Goal: Information Seeking & Learning: Learn about a topic

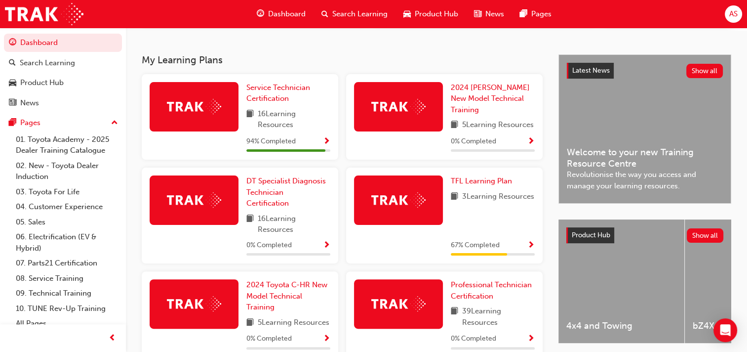
scroll to position [198, 0]
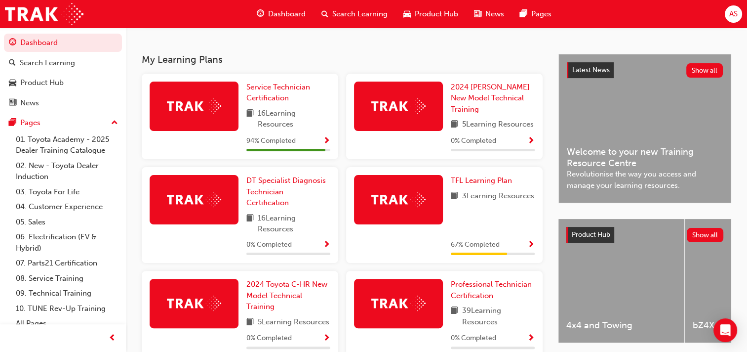
click at [328, 140] on span "Show Progress" at bounding box center [326, 141] width 7 height 9
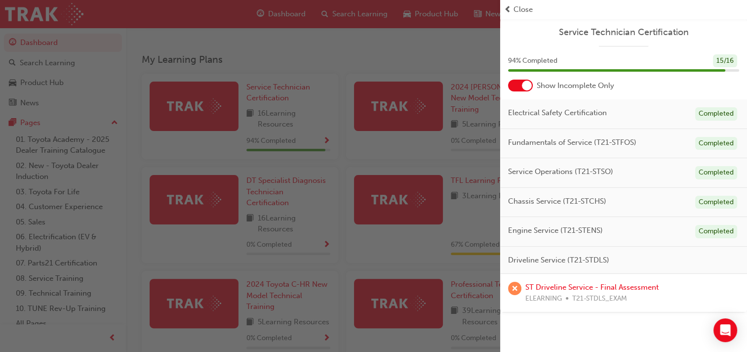
click at [328, 140] on div "button" at bounding box center [250, 176] width 500 height 352
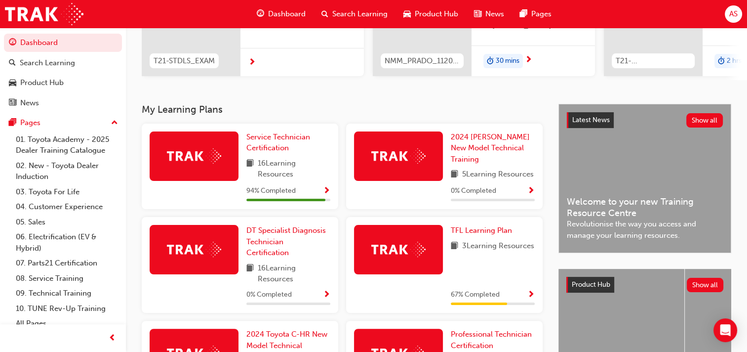
scroll to position [148, 0]
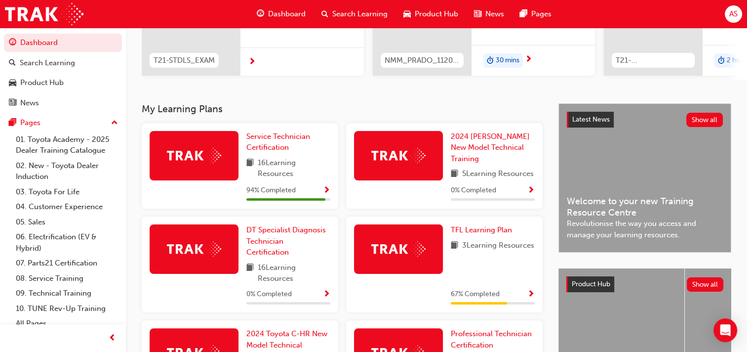
click at [327, 189] on span "Show Progress" at bounding box center [326, 190] width 7 height 9
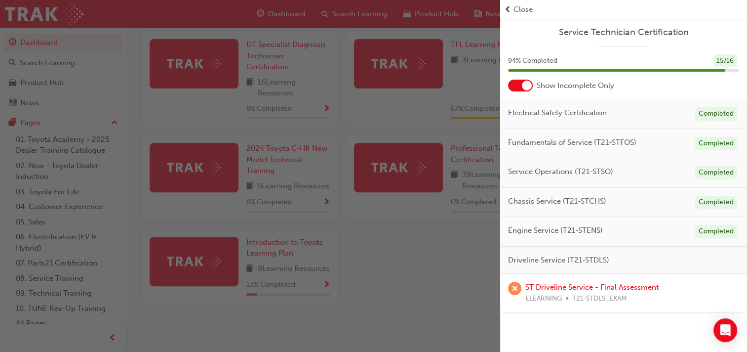
scroll to position [356, 0]
click at [546, 286] on link "ST Driveline Service - Final Assessment" at bounding box center [592, 287] width 133 height 9
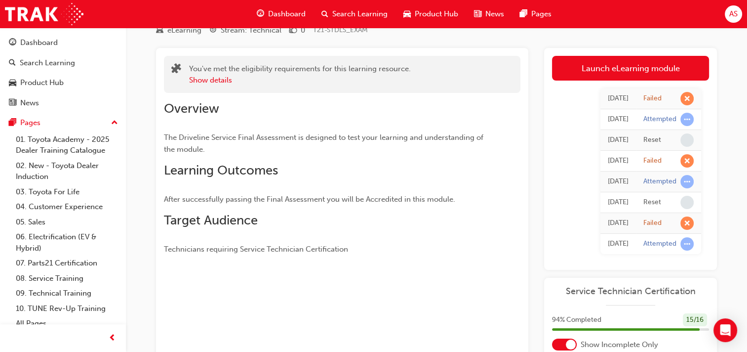
scroll to position [29, 0]
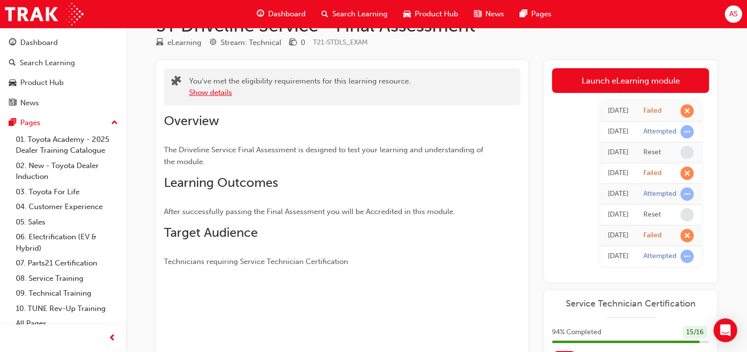
click at [223, 92] on button "Show details" at bounding box center [210, 92] width 43 height 11
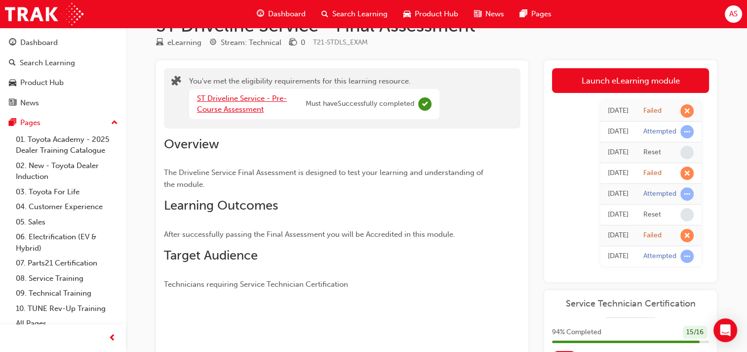
click at [241, 98] on link "ST Driveline Service - Pre-Course Assessment" at bounding box center [242, 104] width 90 height 20
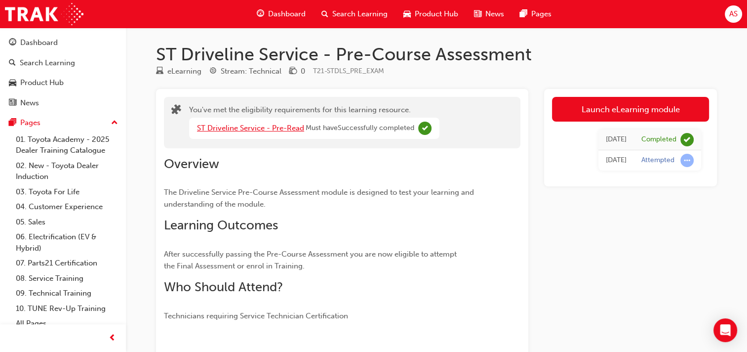
click at [295, 127] on link "ST Driveline Service - Pre-Read" at bounding box center [250, 127] width 107 height 9
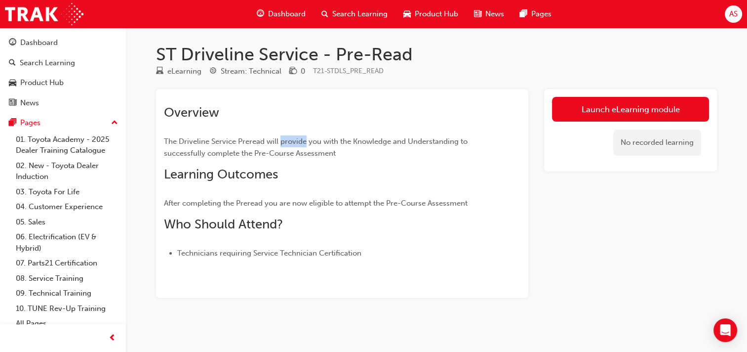
click at [295, 128] on div "Overview The Driveline Service Preread will provide you with the Knowledge and …" at bounding box center [324, 182] width 321 height 154
click at [381, 261] on div "Overview The Driveline Service Preread will provide you with the Knowledge and …" at bounding box center [342, 193] width 372 height 209
click at [502, 235] on div "Overview The Driveline Service Preread will provide you with the Knowledge and …" at bounding box center [342, 178] width 357 height 162
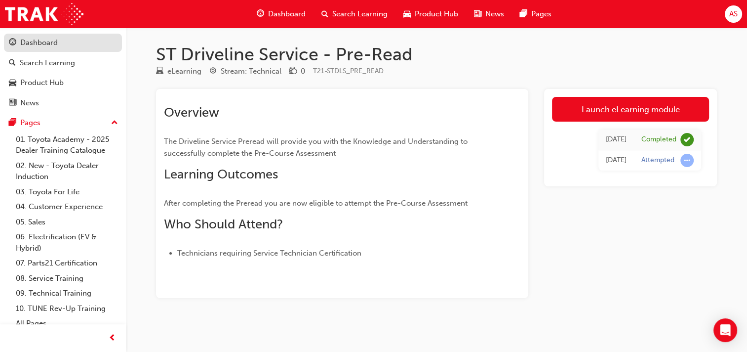
click at [47, 44] on div "Dashboard" at bounding box center [39, 42] width 38 height 11
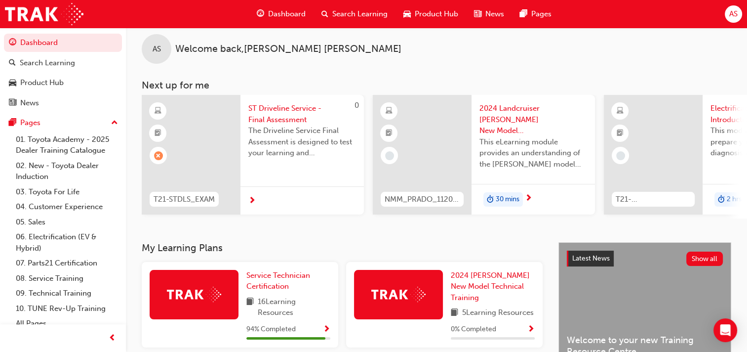
scroll to position [12, 0]
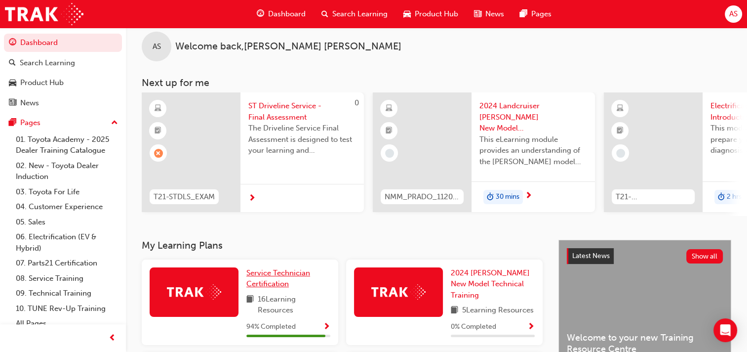
click at [285, 287] on span "Service Technician Certification" at bounding box center [278, 278] width 64 height 20
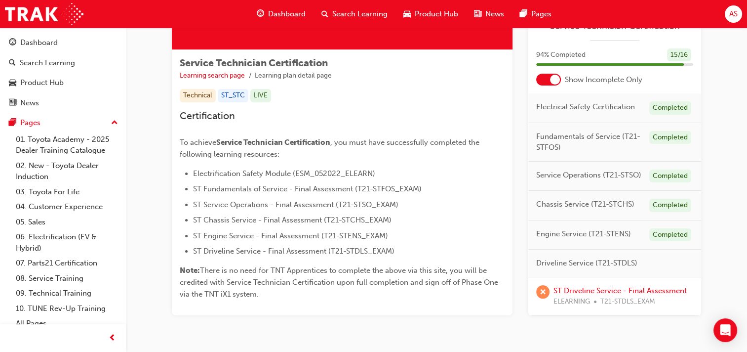
scroll to position [160, 0]
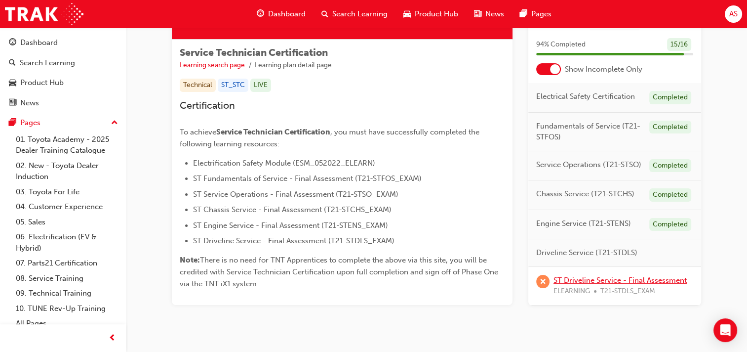
click at [600, 279] on link "ST Driveline Service - Final Assessment" at bounding box center [620, 279] width 133 height 9
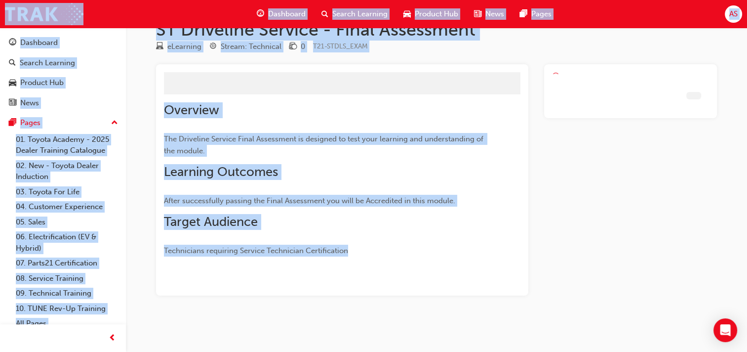
click at [600, 279] on div at bounding box center [630, 179] width 173 height 231
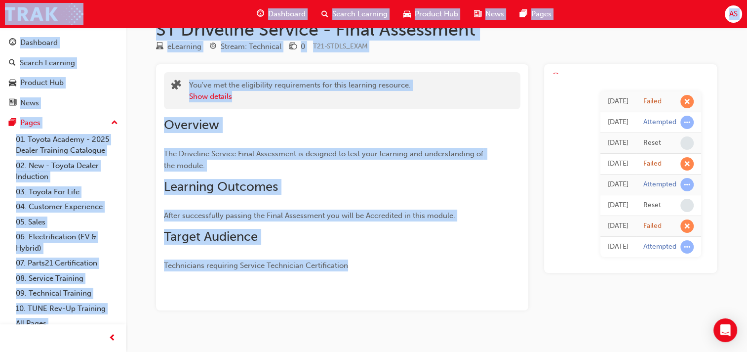
scroll to position [40, 0]
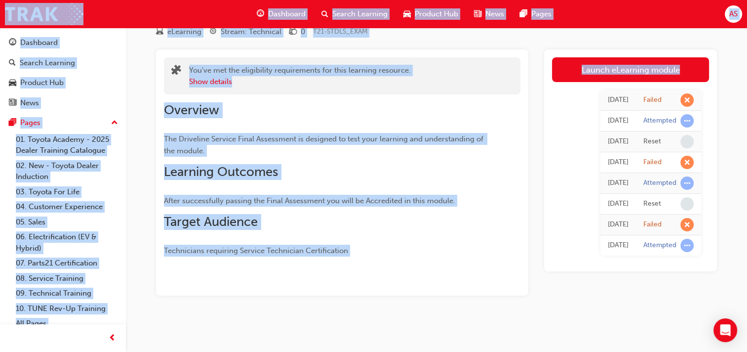
click at [589, 285] on div "Launch eLearning module Today Failed Today Attempted Today Reset Today Failed T…" at bounding box center [630, 172] width 173 height 246
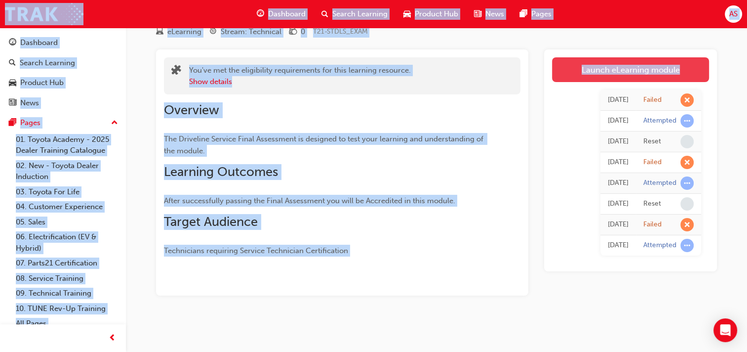
click at [616, 69] on link "Launch eLearning module" at bounding box center [630, 69] width 157 height 25
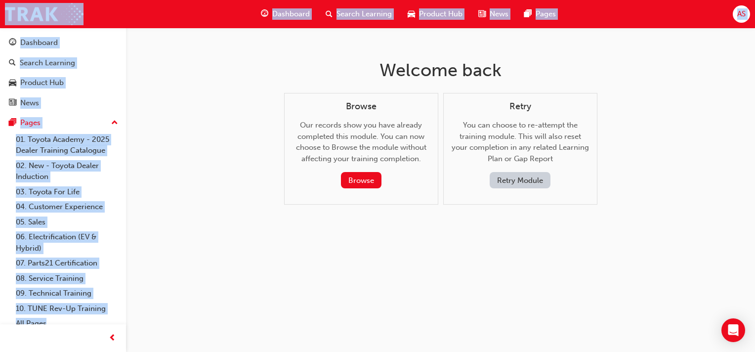
click at [354, 237] on div "Welcome back Browse Our records show you have already completed this module. Yo…" at bounding box center [440, 140] width 321 height 224
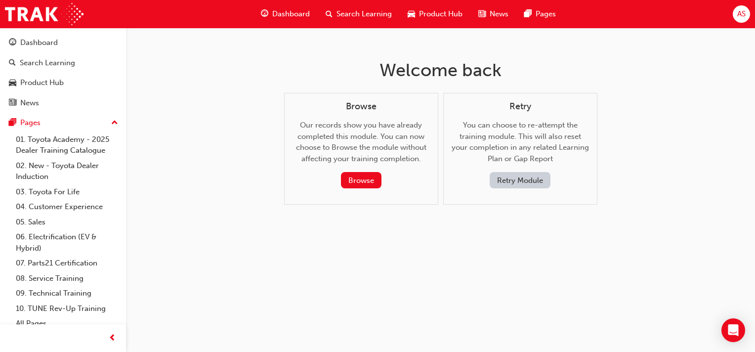
click at [518, 180] on button "Retry Module" at bounding box center [520, 180] width 61 height 16
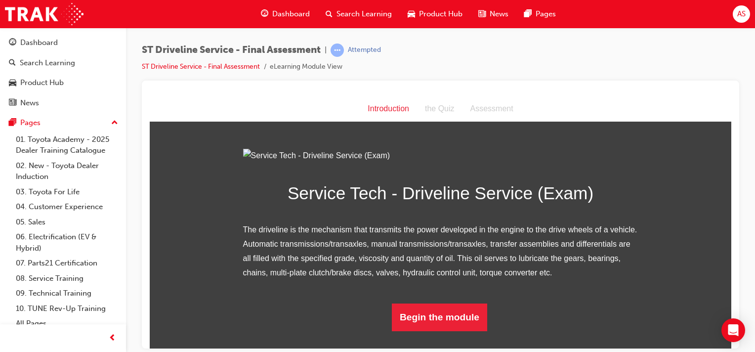
scroll to position [91, 0]
click at [446, 330] on button "Begin the module" at bounding box center [439, 317] width 95 height 28
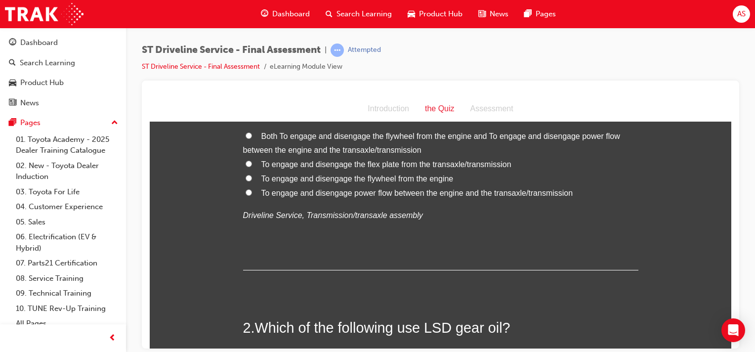
scroll to position [0, 0]
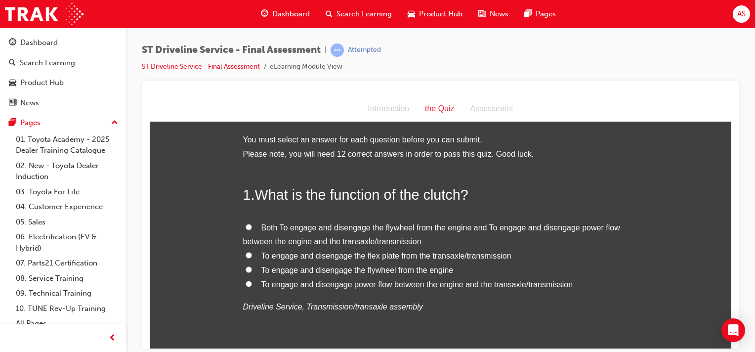
click at [364, 272] on span "To engage and disengage the flywheel from the engine" at bounding box center [357, 269] width 192 height 8
click at [252, 272] on input "To engage and disengage the flywheel from the engine" at bounding box center [249, 269] width 6 height 6
radio input "true"
click at [397, 284] on span "To engage and disengage power flow between the engine and the transaxle/transmi…" at bounding box center [417, 284] width 312 height 8
click at [252, 284] on input "To engage and disengage power flow between the engine and the transaxle/transmi…" at bounding box center [249, 283] width 6 height 6
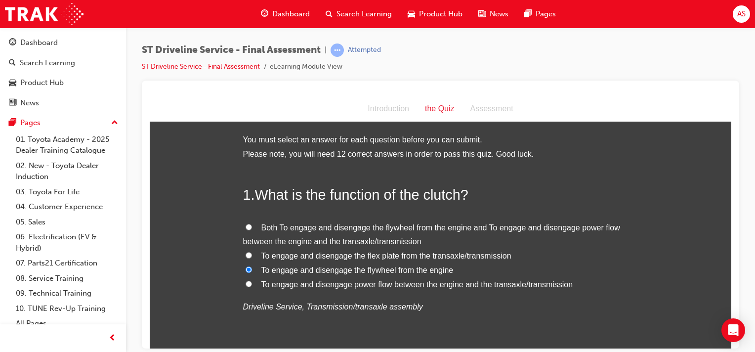
radio input "true"
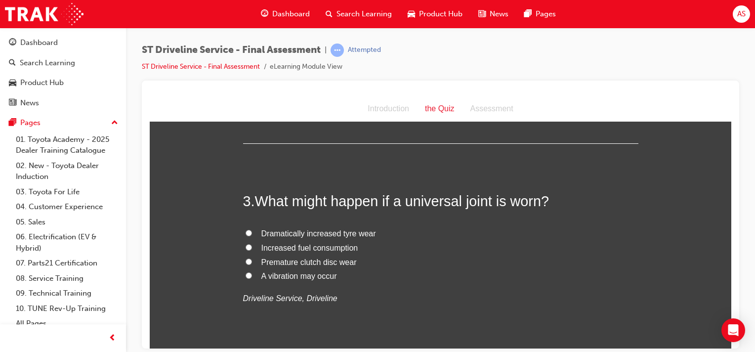
scroll to position [445, 0]
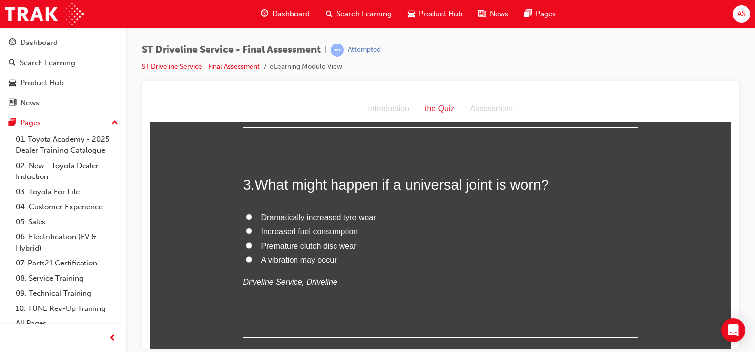
click at [304, 260] on span "A vibration may occur" at bounding box center [299, 259] width 76 height 8
click at [252, 260] on input "A vibration may occur" at bounding box center [249, 258] width 6 height 6
radio input "true"
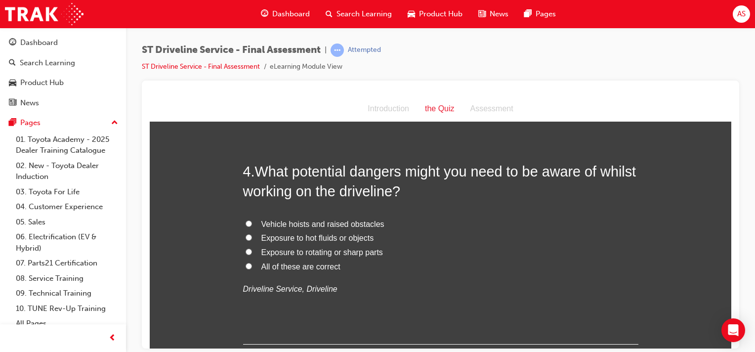
scroll to position [679, 0]
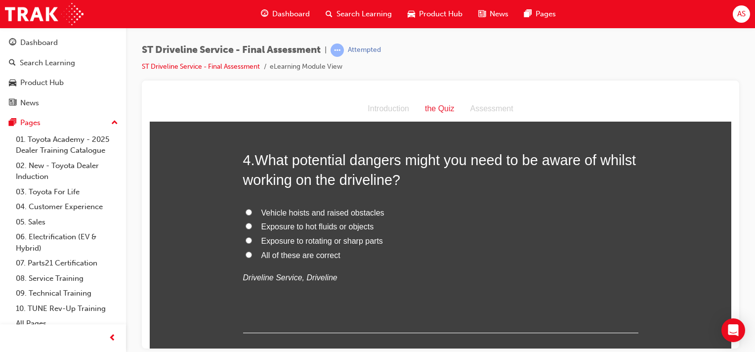
click at [320, 253] on span "All of these are correct" at bounding box center [300, 254] width 79 height 8
click at [252, 253] on input "All of these are correct" at bounding box center [249, 254] width 6 height 6
radio input "true"
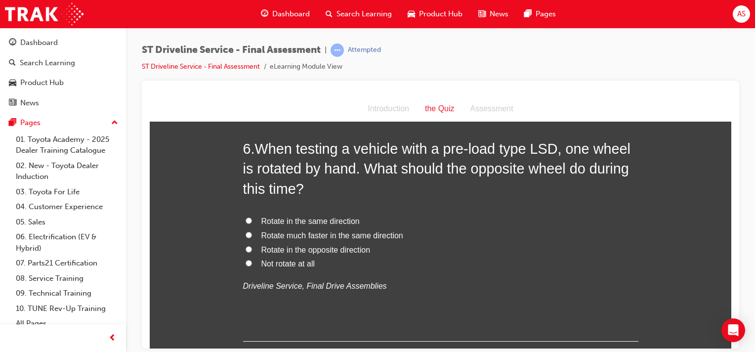
scroll to position [1148, 0]
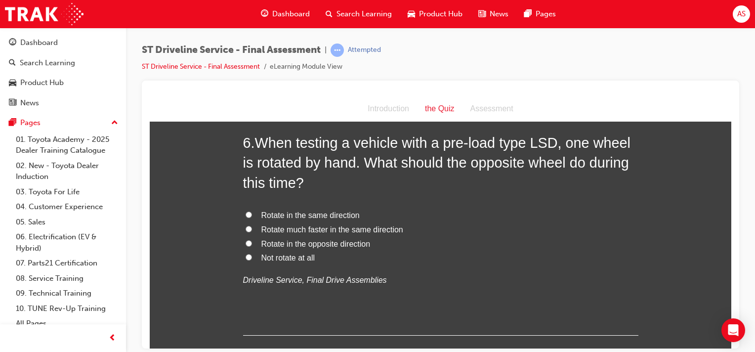
click at [326, 214] on span "Rotate in the same direction" at bounding box center [310, 214] width 98 height 8
click at [252, 214] on input "Rotate in the same direction" at bounding box center [249, 214] width 6 height 6
radio input "true"
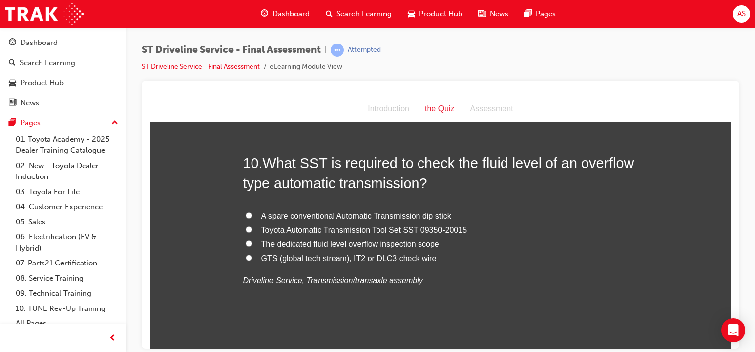
scroll to position [2062, 0]
click at [322, 254] on span "GTS (global tech stream), IT2 or DLC3 check wire" at bounding box center [348, 257] width 175 height 8
click at [252, 254] on input "GTS (global tech stream), IT2 or DLC3 check wire" at bounding box center [249, 256] width 6 height 6
radio input "true"
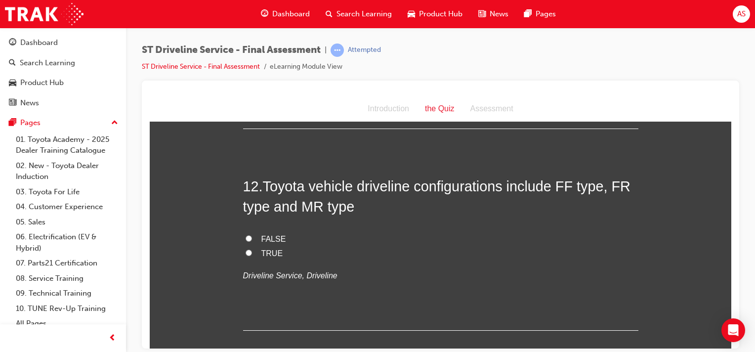
scroll to position [2495, 0]
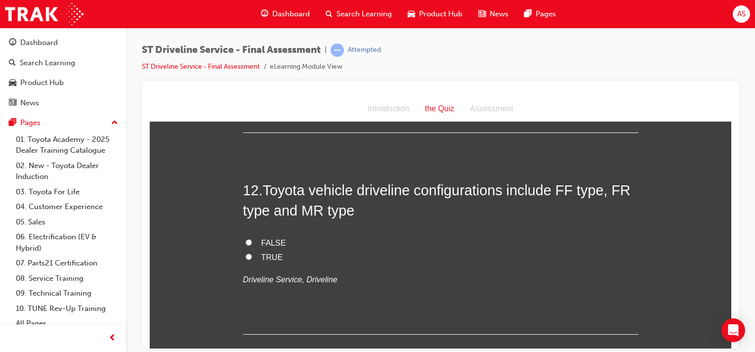
click at [255, 256] on label "TRUE" at bounding box center [440, 257] width 395 height 14
click at [252, 256] on input "TRUE" at bounding box center [249, 256] width 6 height 6
radio input "true"
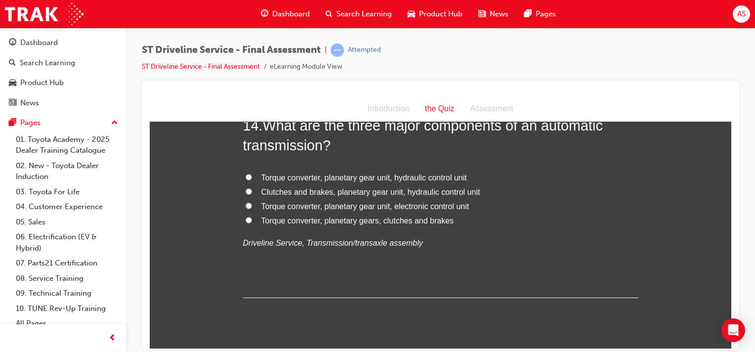
scroll to position [2976, 0]
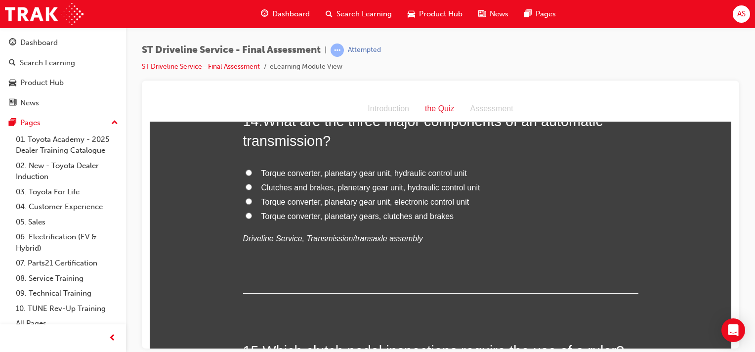
click at [344, 215] on span "Torque converter, planetary gears, clutches and brakes" at bounding box center [357, 215] width 193 height 8
click at [252, 215] on input "Torque converter, planetary gears, clutches and brakes" at bounding box center [249, 215] width 6 height 6
radio input "true"
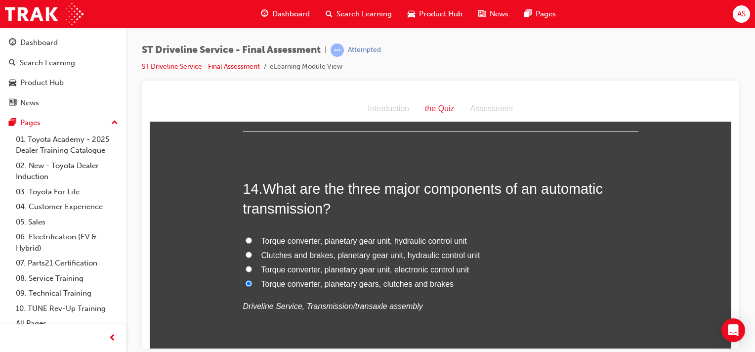
scroll to position [2908, 0]
click at [366, 240] on span "Torque converter, planetary gear unit, hydraulic control unit" at bounding box center [363, 241] width 205 height 8
click at [252, 240] on input "Torque converter, planetary gear unit, hydraulic control unit" at bounding box center [249, 240] width 6 height 6
radio input "true"
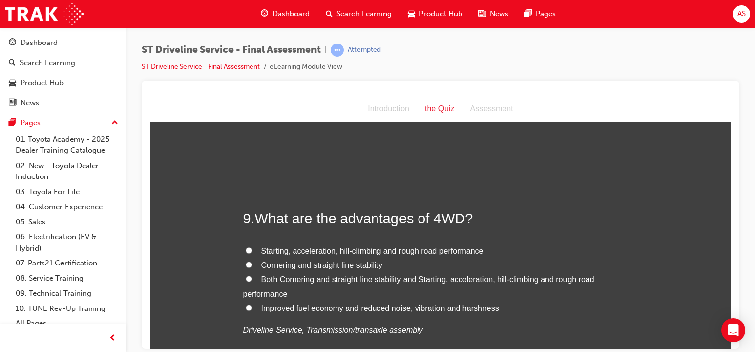
scroll to position [1784, 0]
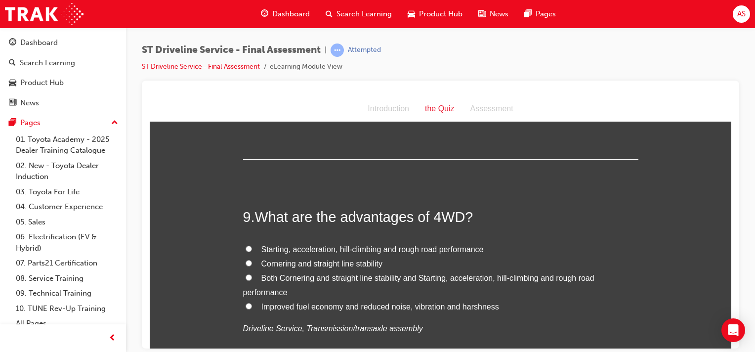
click at [371, 278] on span "Both Cornering and straight line stability and Starting, acceleration, hill-cli…" at bounding box center [418, 284] width 351 height 23
click at [252, 278] on input "Both Cornering and straight line stability and Starting, acceleration, hill-cli…" at bounding box center [249, 277] width 6 height 6
radio input "true"
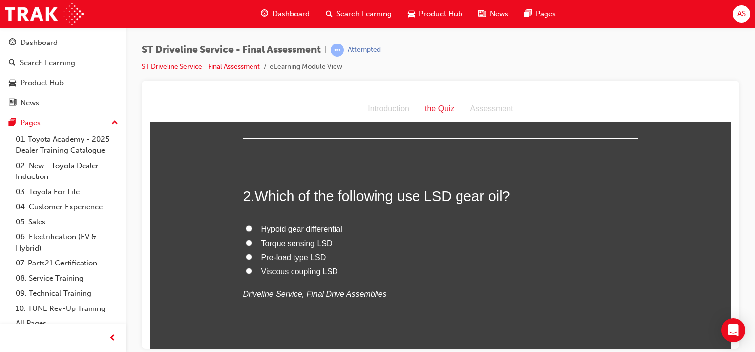
scroll to position [247, 0]
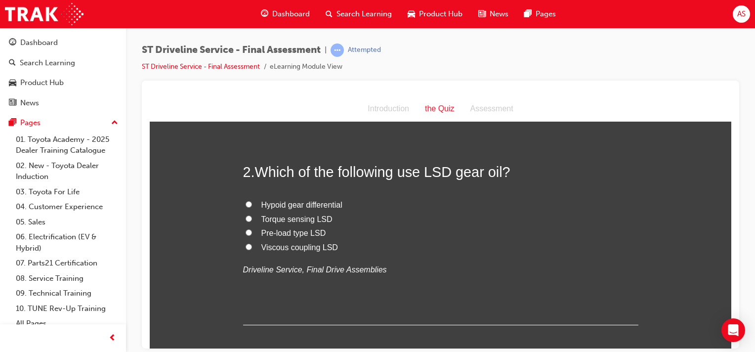
click at [302, 248] on span "Viscous coupling LSD" at bounding box center [299, 247] width 77 height 8
click at [252, 248] on input "Viscous coupling LSD" at bounding box center [249, 246] width 6 height 6
radio input "true"
click at [300, 219] on span "Torque sensing LSD" at bounding box center [296, 218] width 71 height 8
click at [252, 219] on input "Torque sensing LSD" at bounding box center [249, 218] width 6 height 6
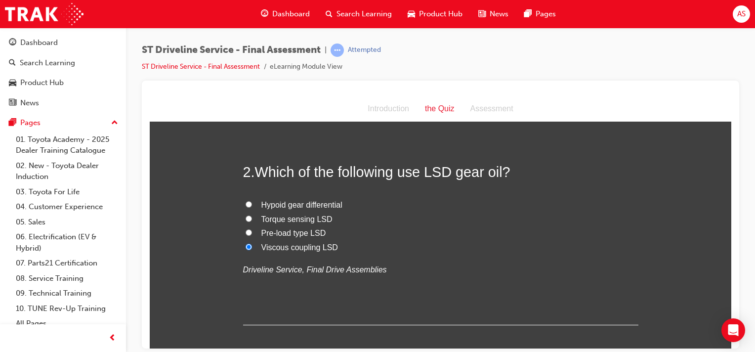
radio input "true"
click at [296, 250] on span "Viscous coupling LSD" at bounding box center [299, 247] width 77 height 8
click at [252, 249] on input "Viscous coupling LSD" at bounding box center [249, 246] width 6 height 6
radio input "true"
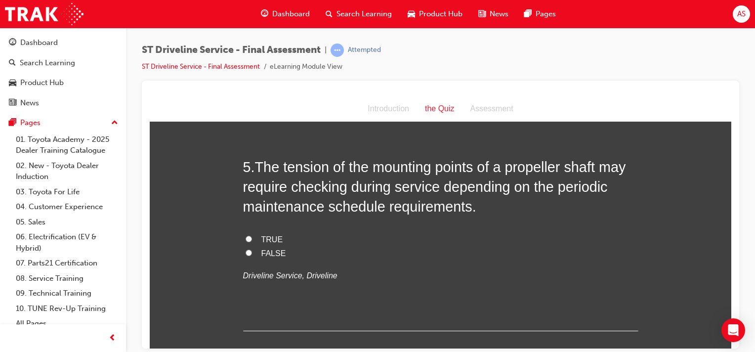
scroll to position [914, 0]
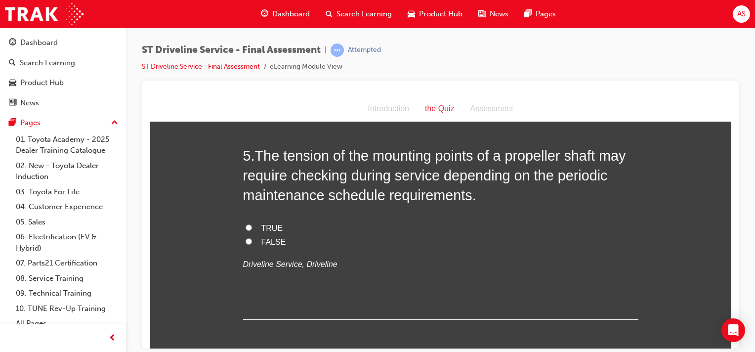
click at [248, 225] on label "TRUE" at bounding box center [440, 228] width 395 height 14
click at [248, 225] on input "TRUE" at bounding box center [249, 227] width 6 height 6
radio input "true"
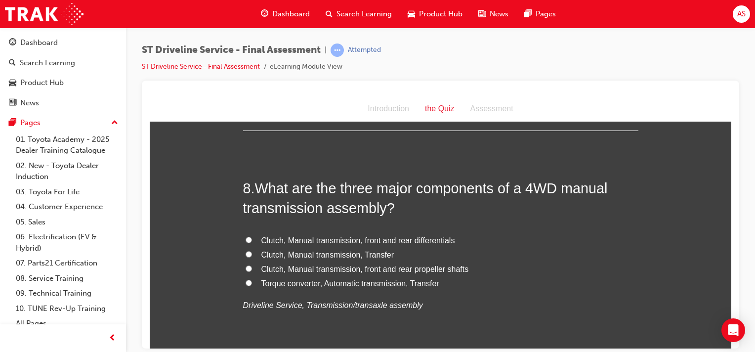
scroll to position [1593, 0]
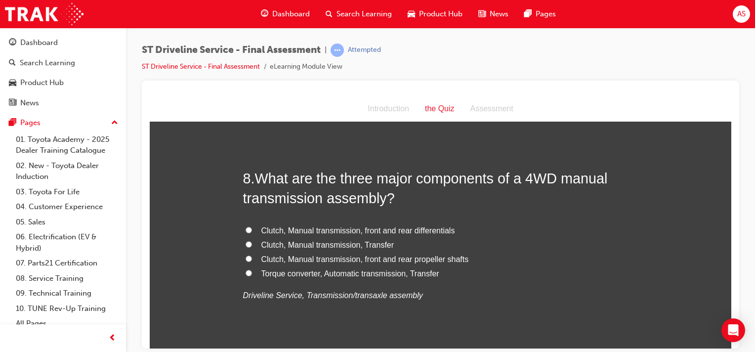
click at [336, 246] on span "Clutch, Manual transmission, Transfer" at bounding box center [327, 244] width 133 height 8
click at [252, 246] on input "Clutch, Manual transmission, Transfer" at bounding box center [249, 244] width 6 height 6
radio input "true"
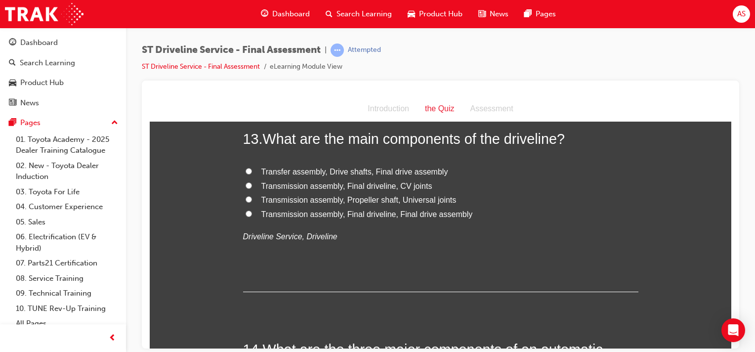
scroll to position [2742, 0]
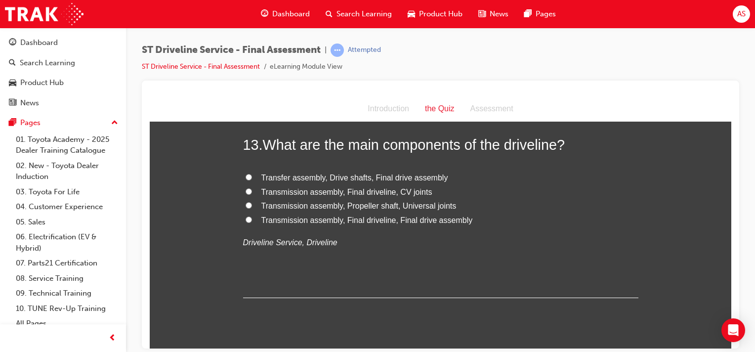
click at [366, 218] on span "Transmission assembly, Final driveline, Final drive assembly" at bounding box center [366, 219] width 211 height 8
click at [252, 218] on input "Transmission assembly, Final driveline, Final drive assembly" at bounding box center [249, 219] width 6 height 6
radio input "true"
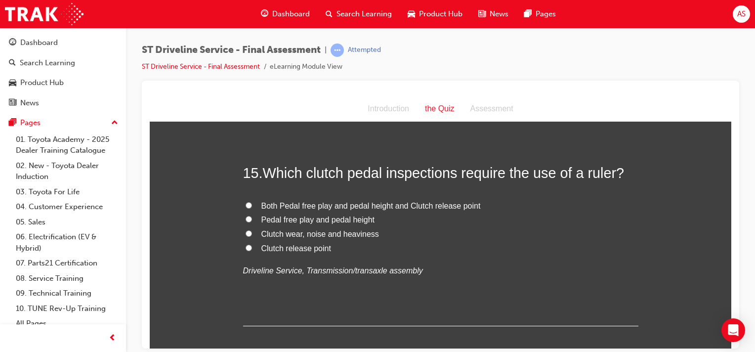
scroll to position [3161, 0]
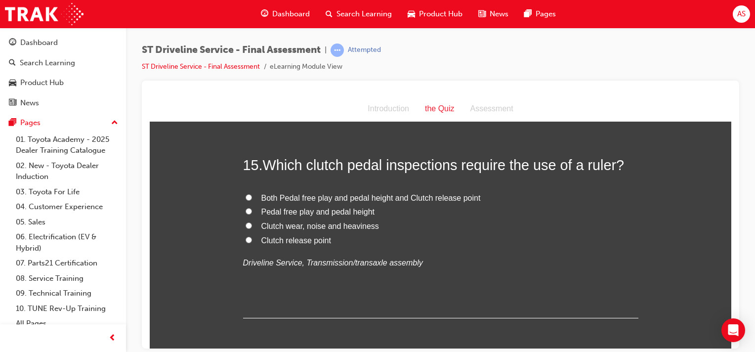
click at [303, 212] on span "Pedal free play and pedal height" at bounding box center [318, 211] width 114 height 8
click at [252, 212] on input "Pedal free play and pedal height" at bounding box center [249, 210] width 6 height 6
radio input "true"
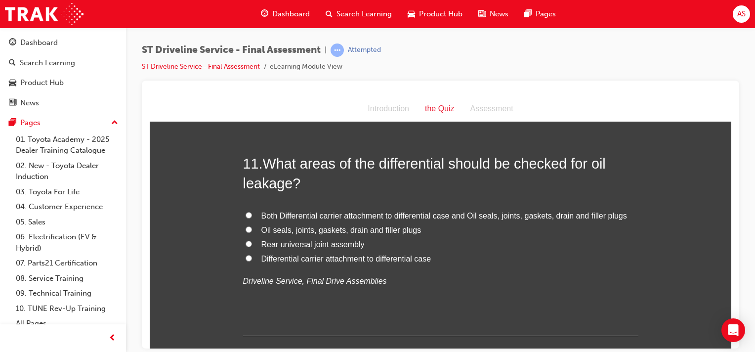
scroll to position [2290, 0]
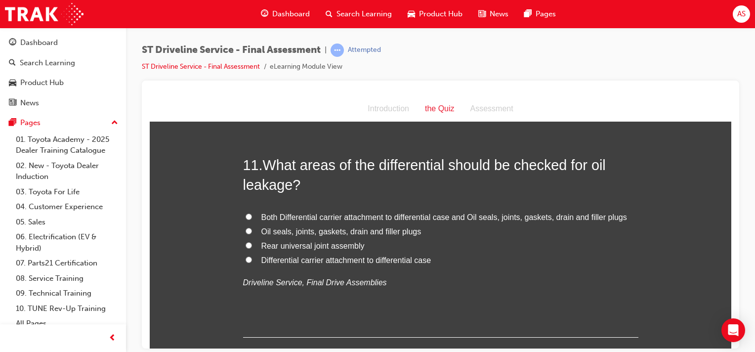
click at [362, 230] on span "Oil seals, joints, gaskets, drain and filler plugs" at bounding box center [341, 231] width 160 height 8
click at [252, 230] on input "Oil seals, joints, gaskets, drain and filler plugs" at bounding box center [249, 230] width 6 height 6
radio input "true"
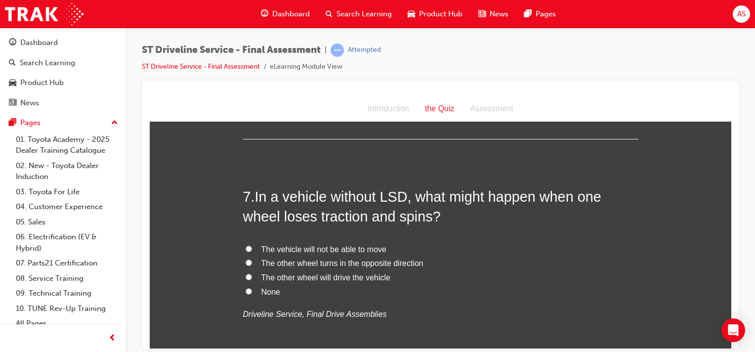
scroll to position [1339, 0]
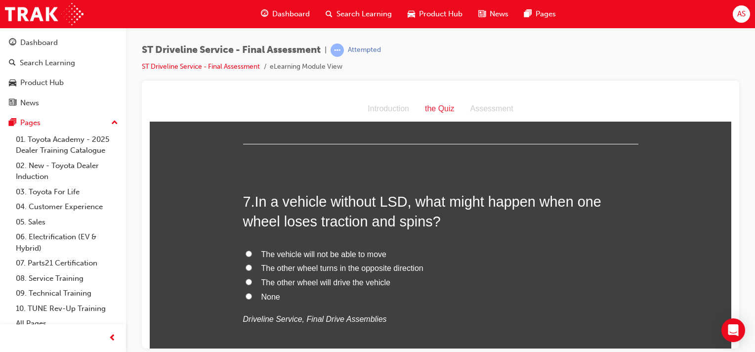
click at [314, 252] on span "The vehicle will not be able to move" at bounding box center [323, 253] width 125 height 8
click at [252, 252] on input "The vehicle will not be able to move" at bounding box center [249, 253] width 6 height 6
radio input "true"
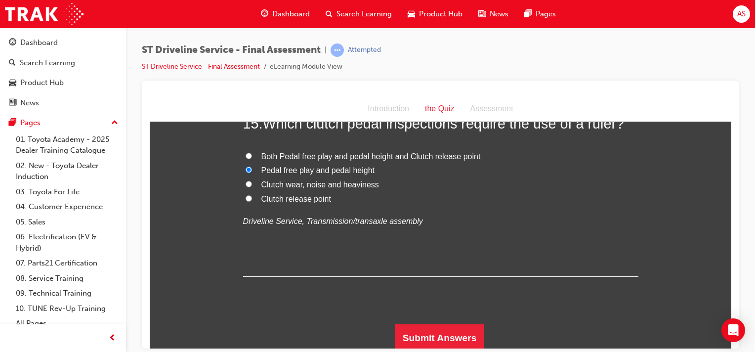
scroll to position [3204, 0]
click at [443, 326] on button "Submit Answers" at bounding box center [440, 337] width 90 height 28
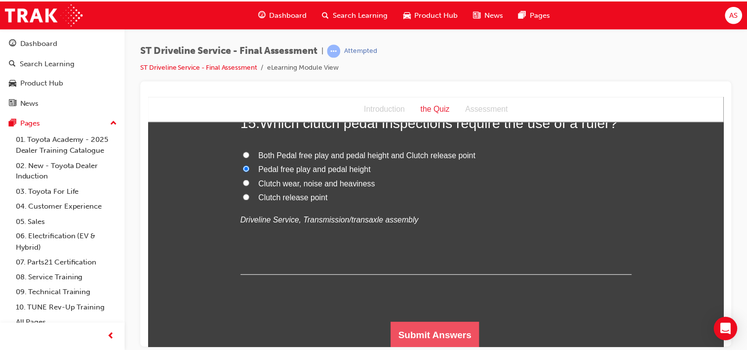
scroll to position [0, 0]
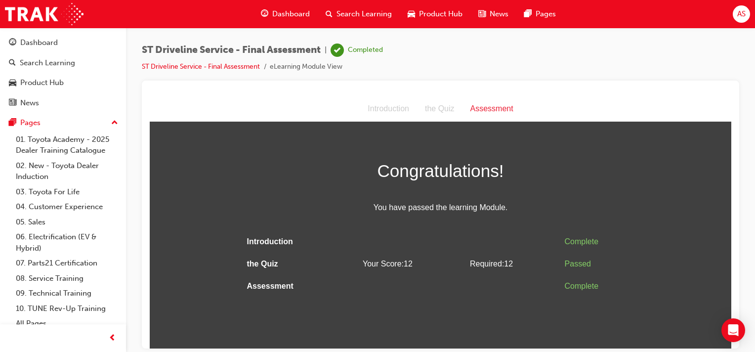
click at [287, 14] on span "Dashboard" at bounding box center [291, 13] width 38 height 11
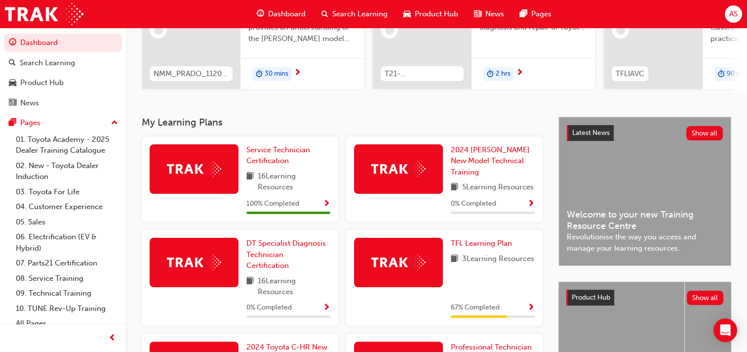
scroll to position [136, 0]
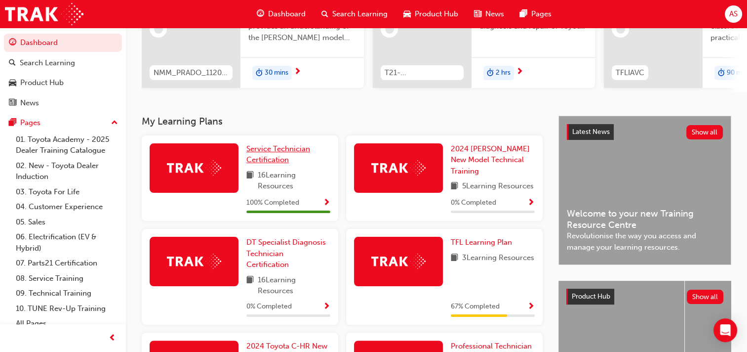
click at [287, 152] on span "Service Technician Certification" at bounding box center [278, 154] width 64 height 20
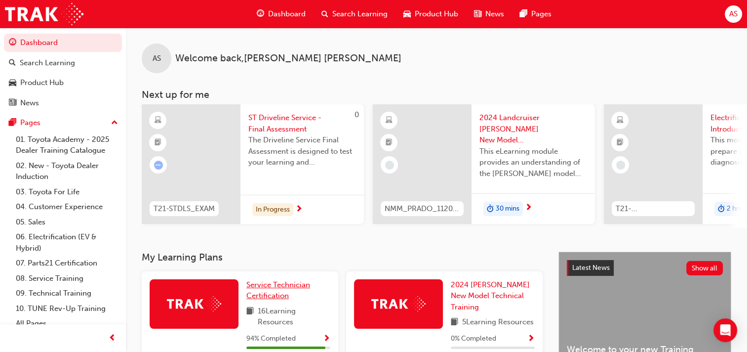
click at [285, 288] on span "Service Technician Certification" at bounding box center [278, 290] width 64 height 20
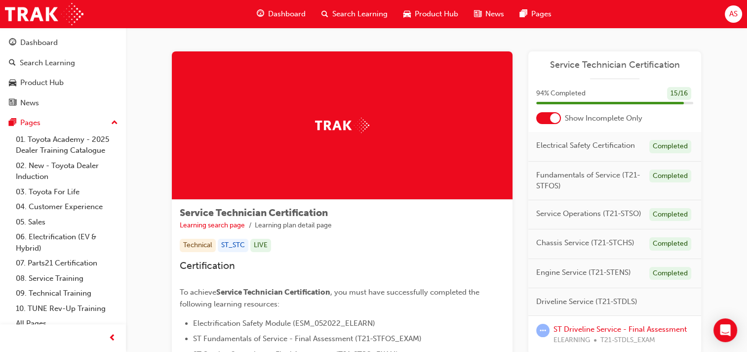
click at [544, 117] on div at bounding box center [548, 118] width 25 height 12
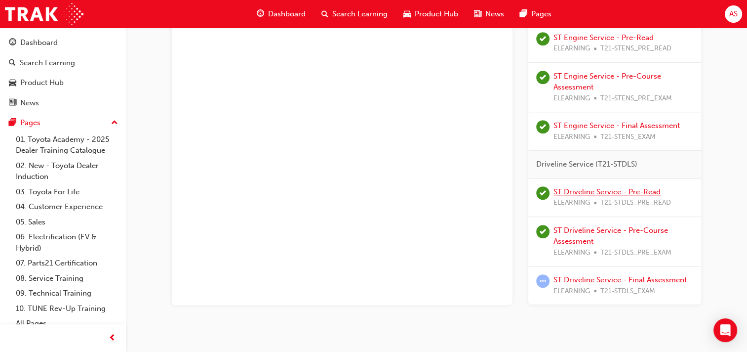
scroll to position [728, 0]
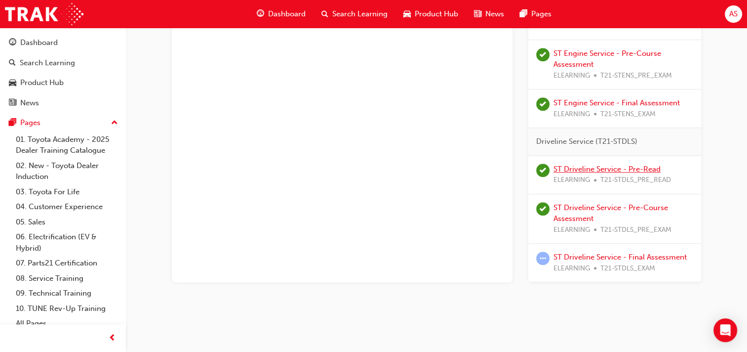
click at [624, 166] on link "ST Driveline Service - Pre-Read" at bounding box center [607, 168] width 107 height 9
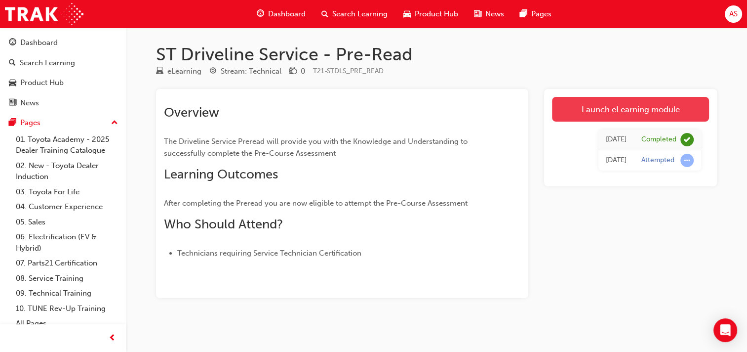
click at [611, 111] on link "Launch eLearning module" at bounding box center [630, 109] width 157 height 25
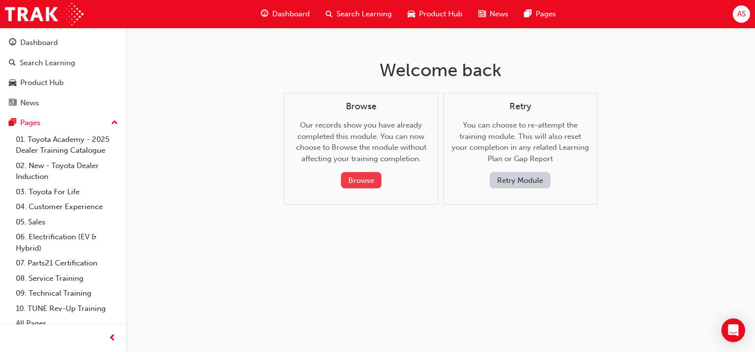
click at [371, 179] on button "Browse" at bounding box center [361, 180] width 41 height 16
